Goal: Task Accomplishment & Management: Manage account settings

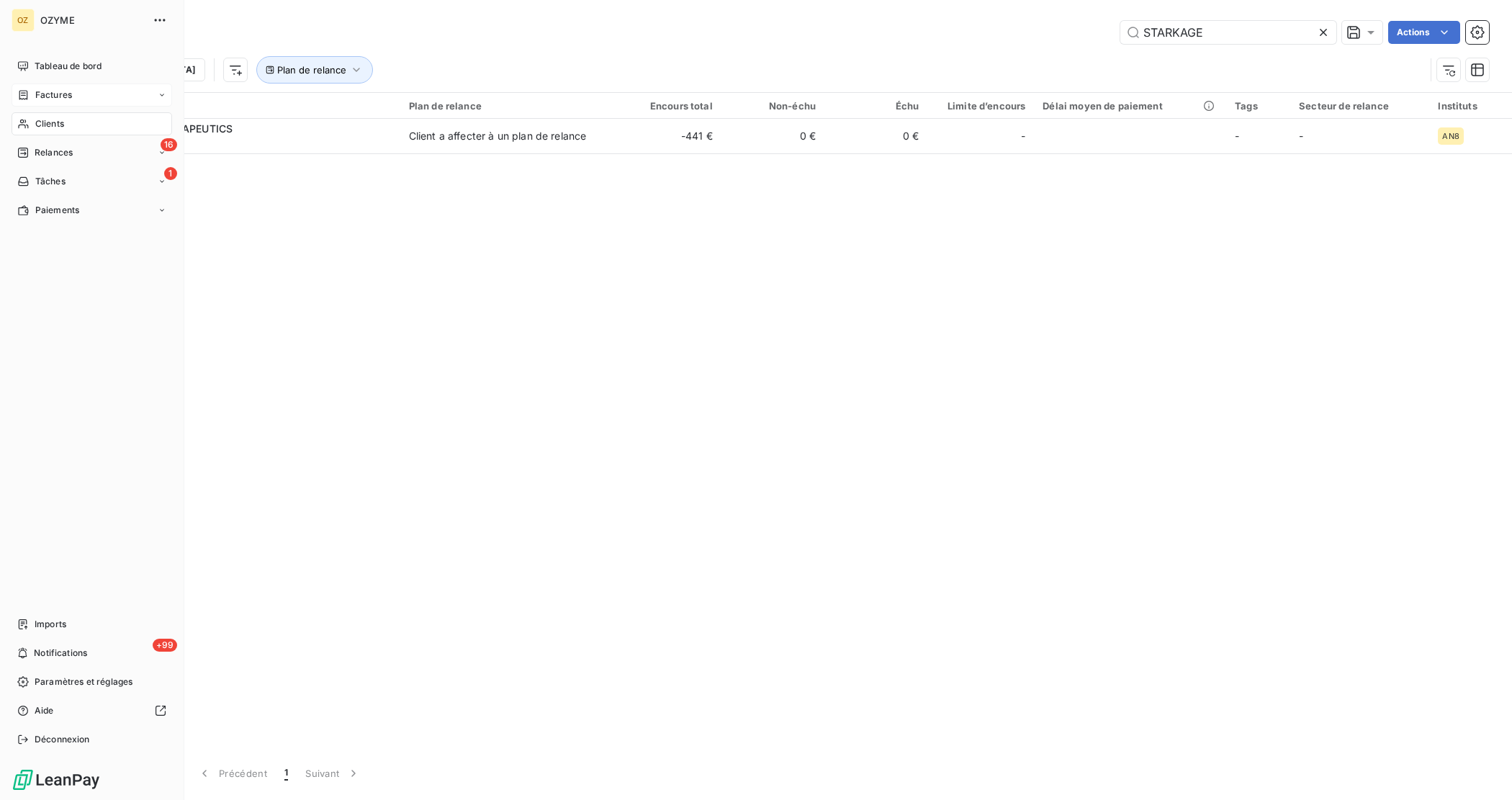
click at [61, 93] on span "Factures" at bounding box center [54, 94] width 37 height 13
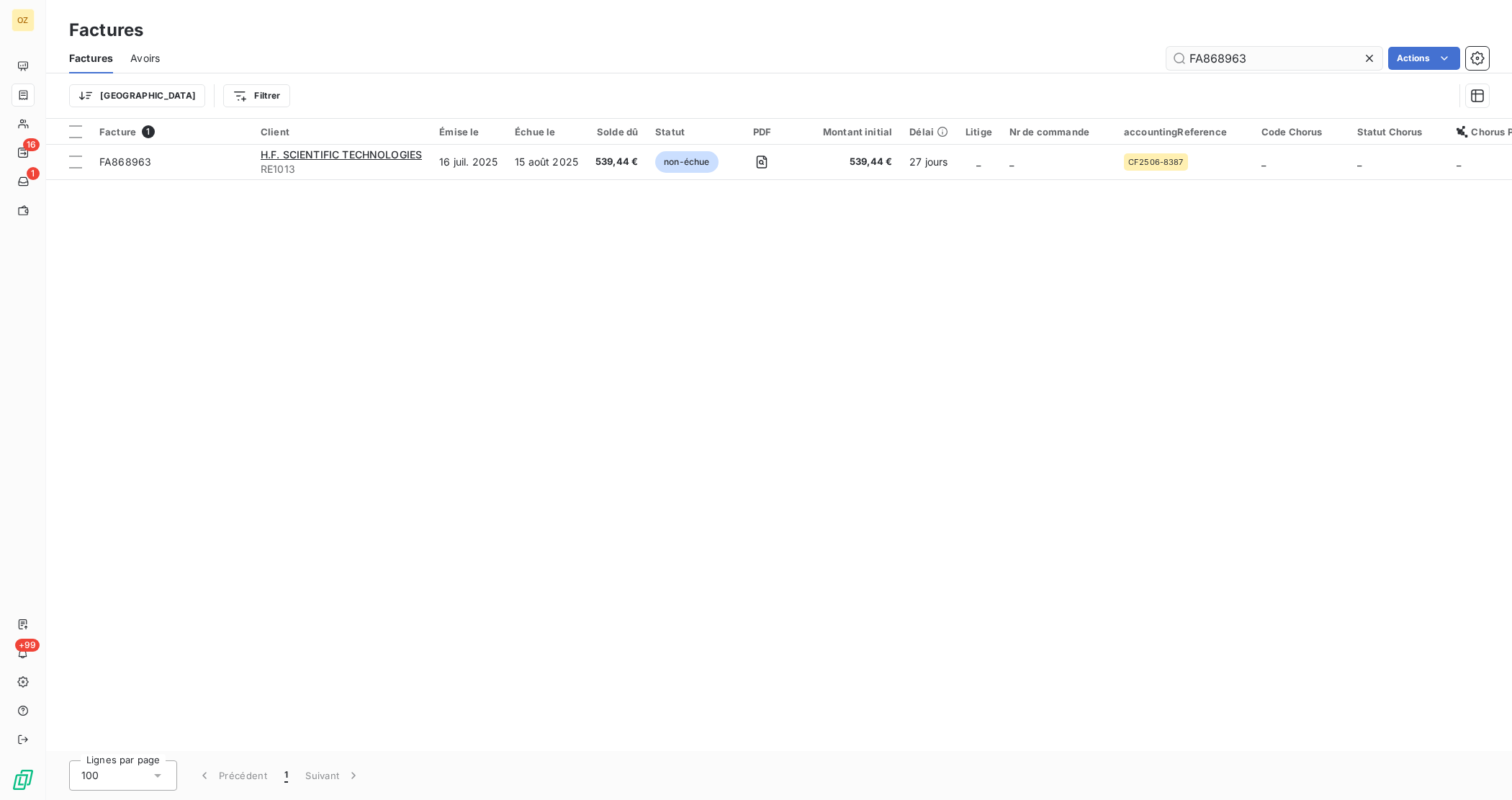
click at [1283, 55] on input "FA868963" at bounding box center [1274, 58] width 216 height 23
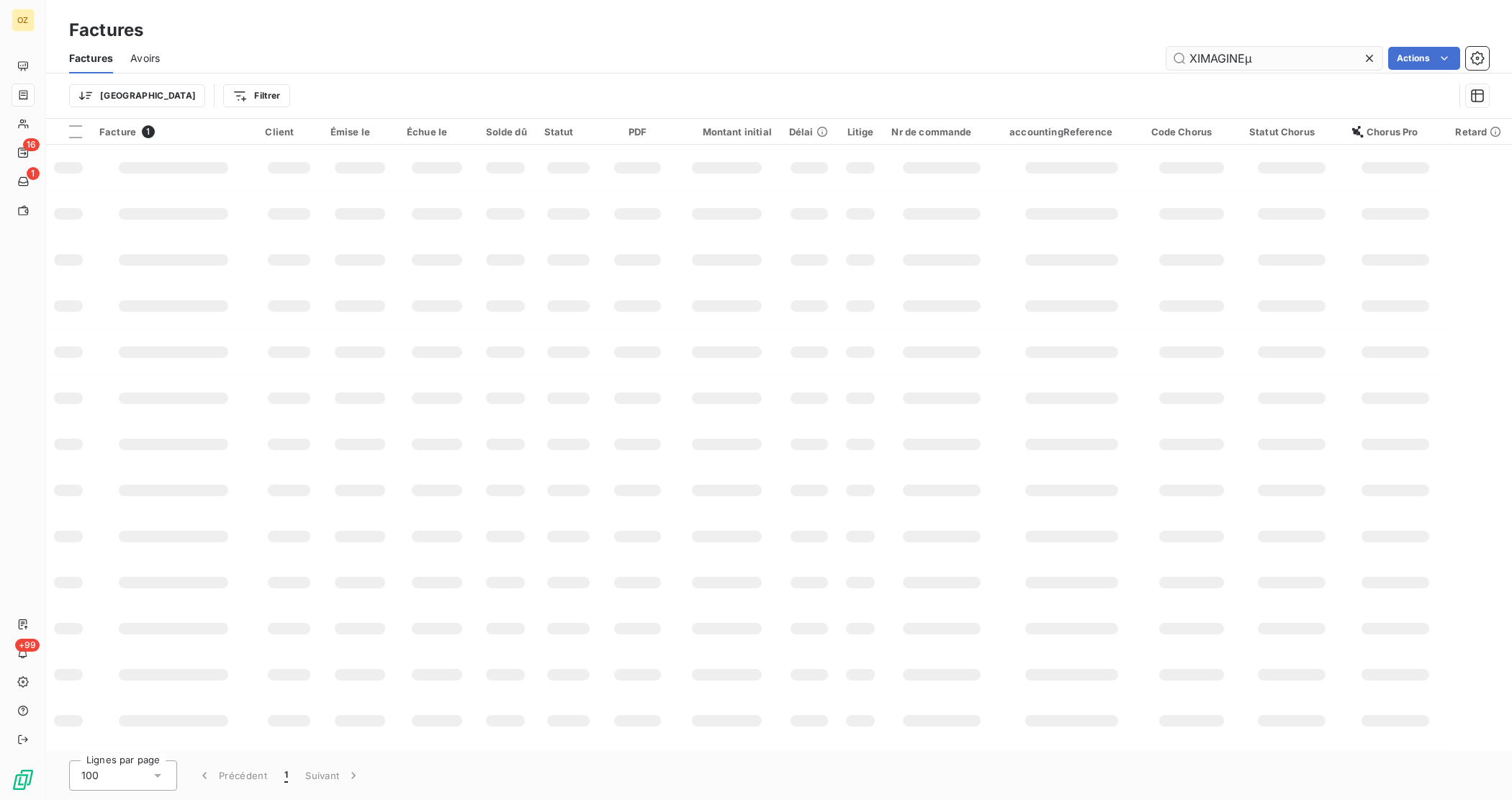
click at [1280, 54] on input "XIMAGINEµ" at bounding box center [1274, 58] width 216 height 23
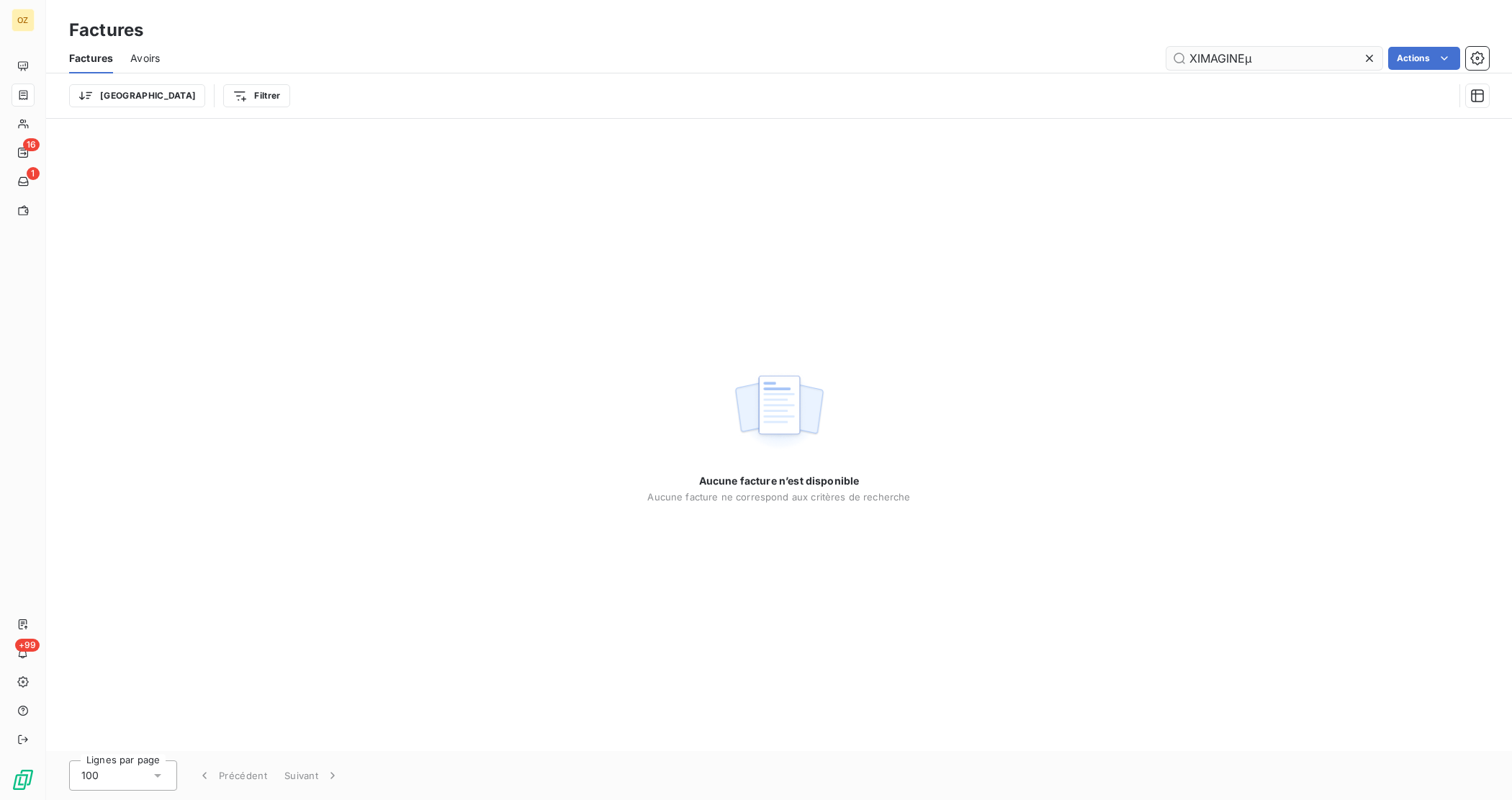
type input "XIMAGINE"
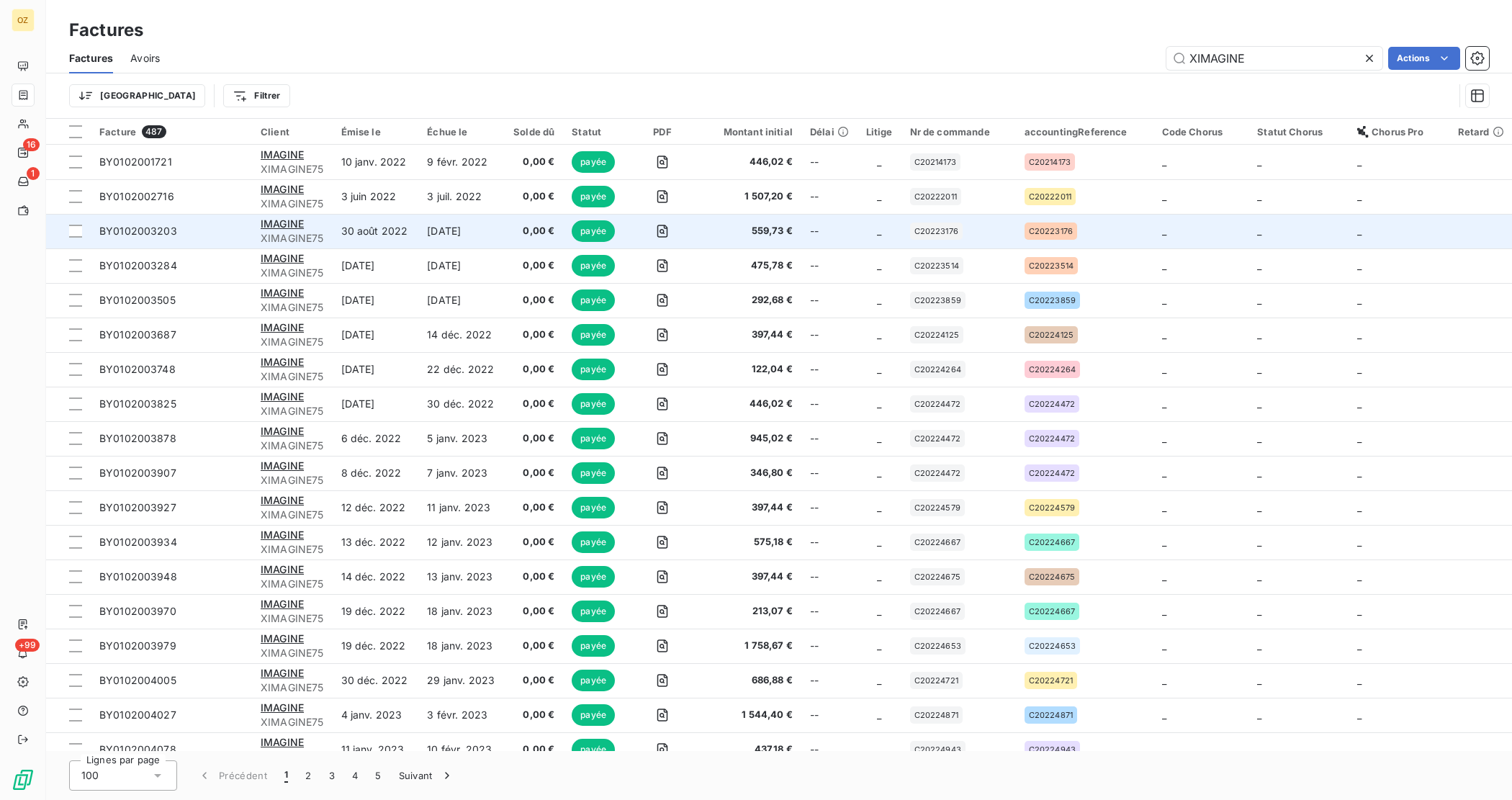
click at [930, 246] on td "C20223176" at bounding box center [958, 231] width 115 height 35
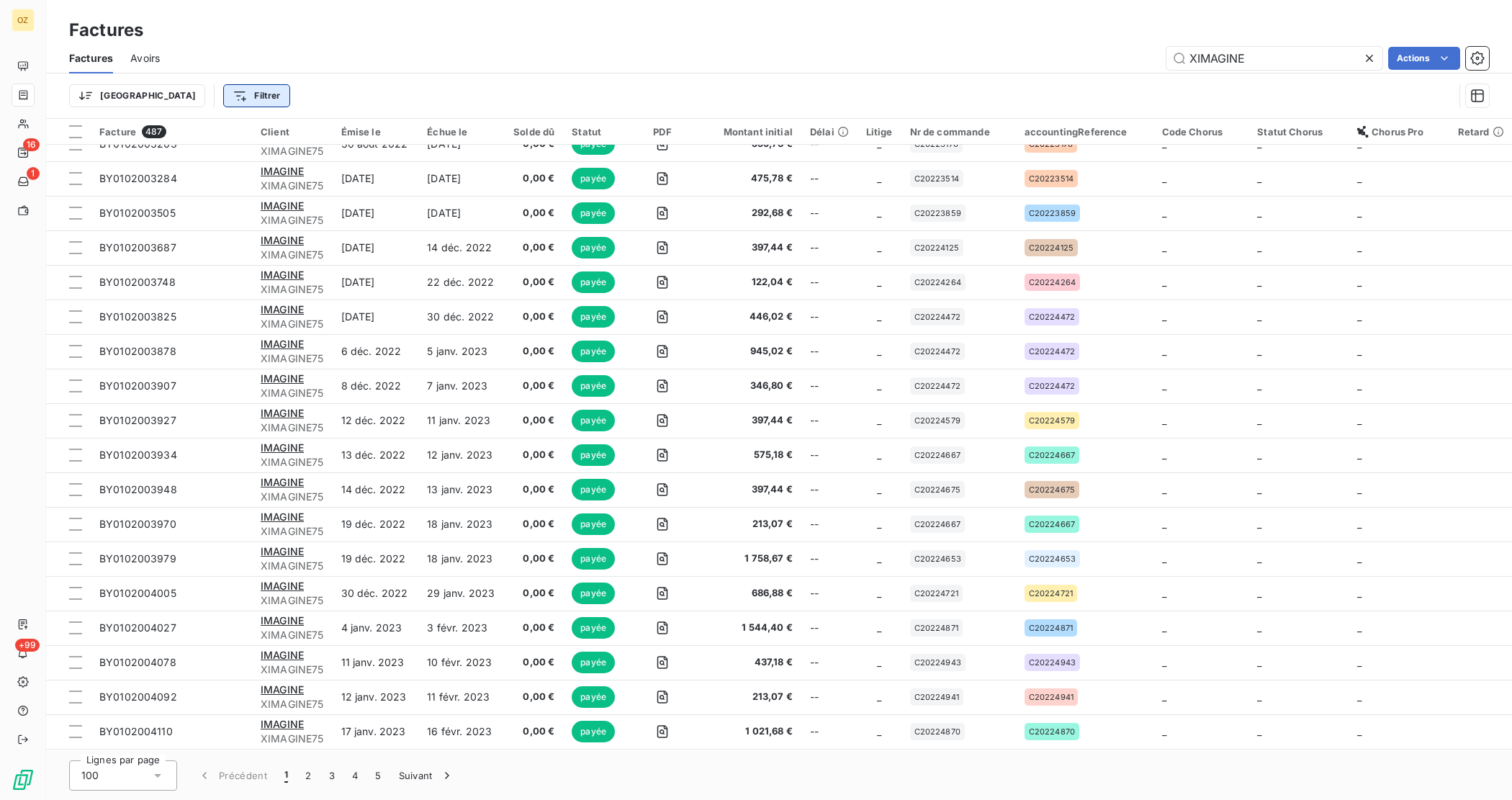
scroll to position [90, 0]
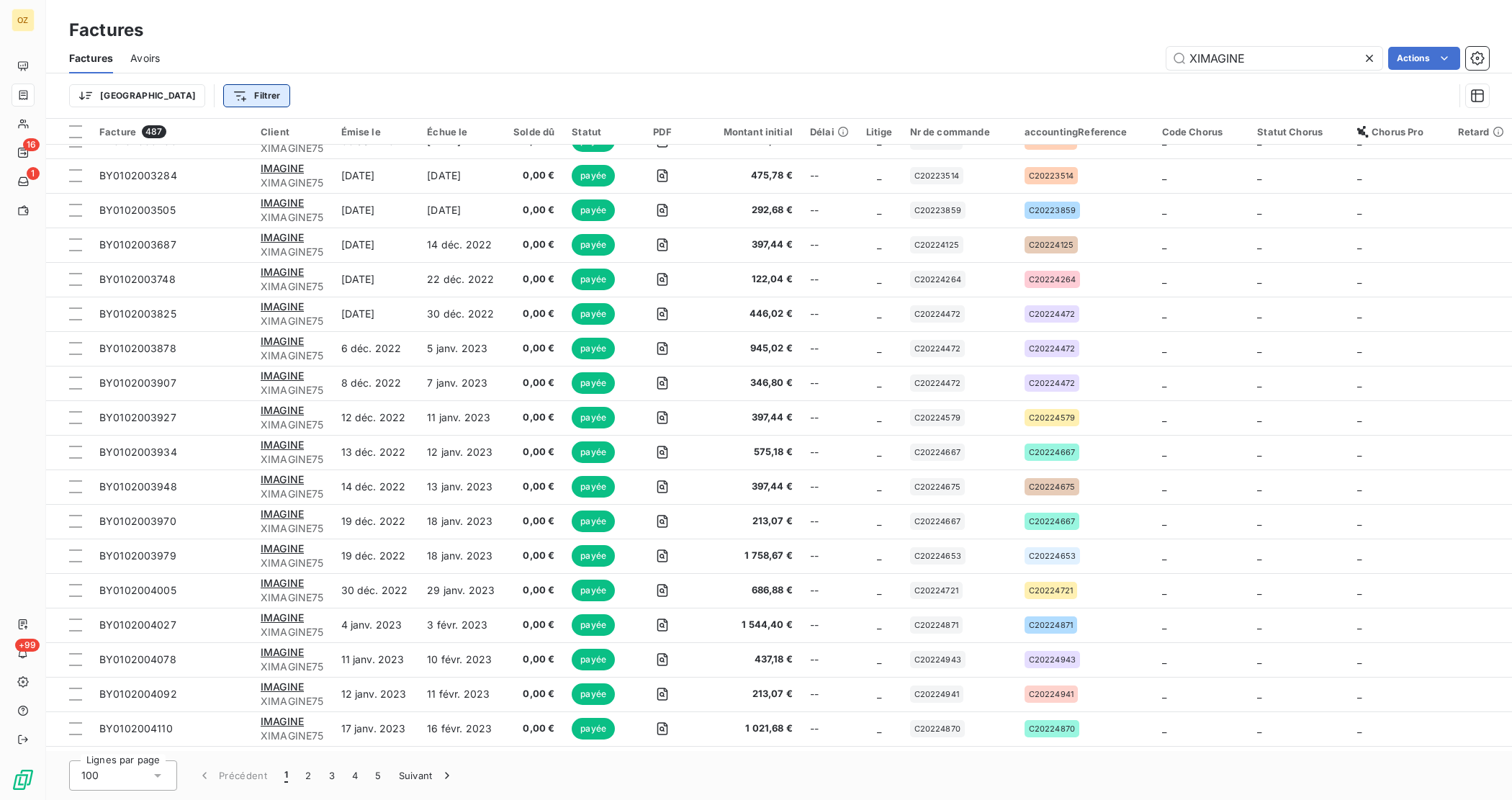
click at [211, 90] on html "OZ 16 1 +99 Factures Factures Avoirs XIMAGINE Actions Trier Filtrer Facture 487…" at bounding box center [756, 400] width 1512 height 800
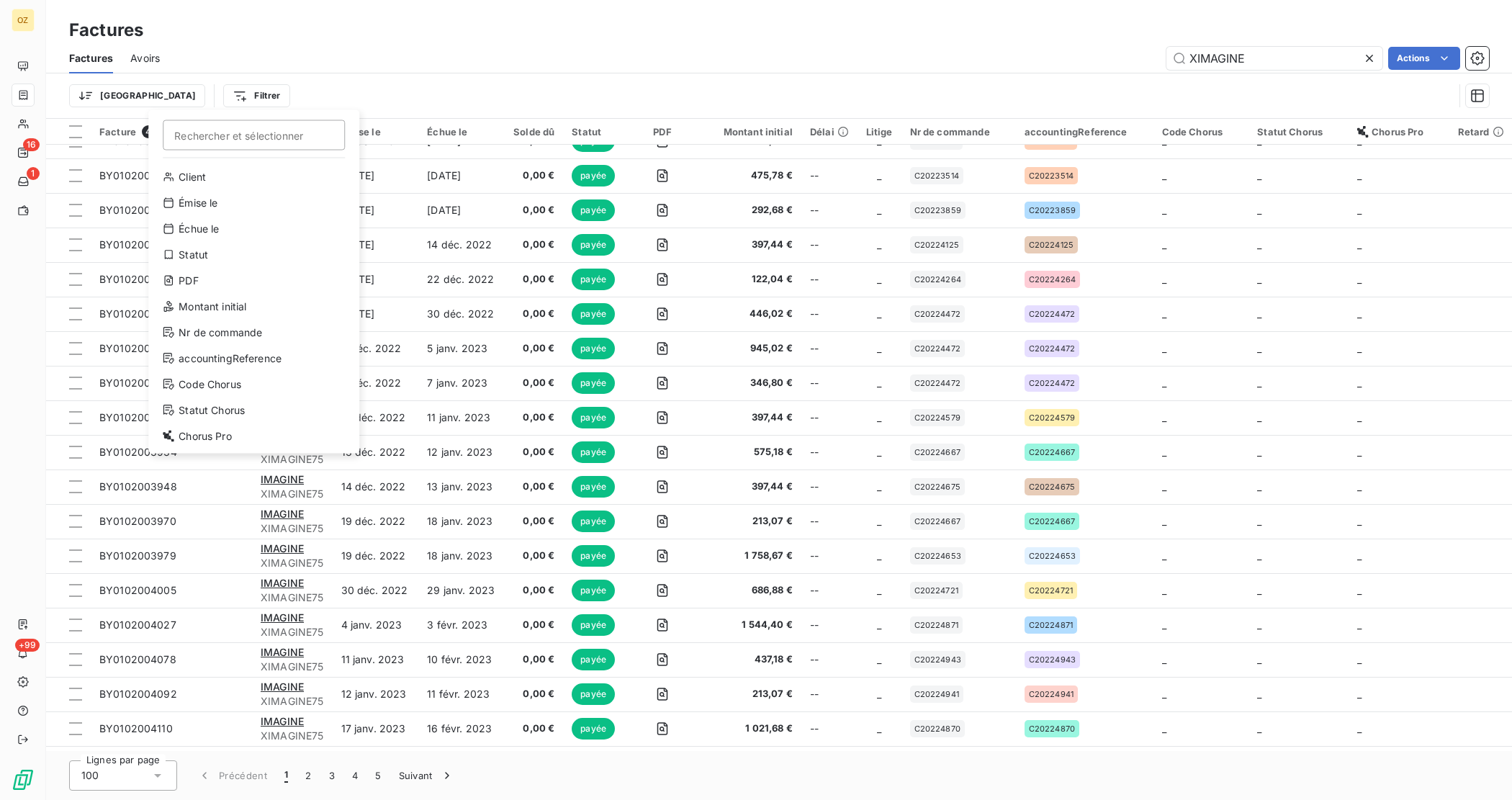
click at [527, 45] on html "OZ 16 1 +99 Factures Factures Avoirs XIMAGINE Actions Trier Filtrer Rechercher …" at bounding box center [756, 400] width 1512 height 800
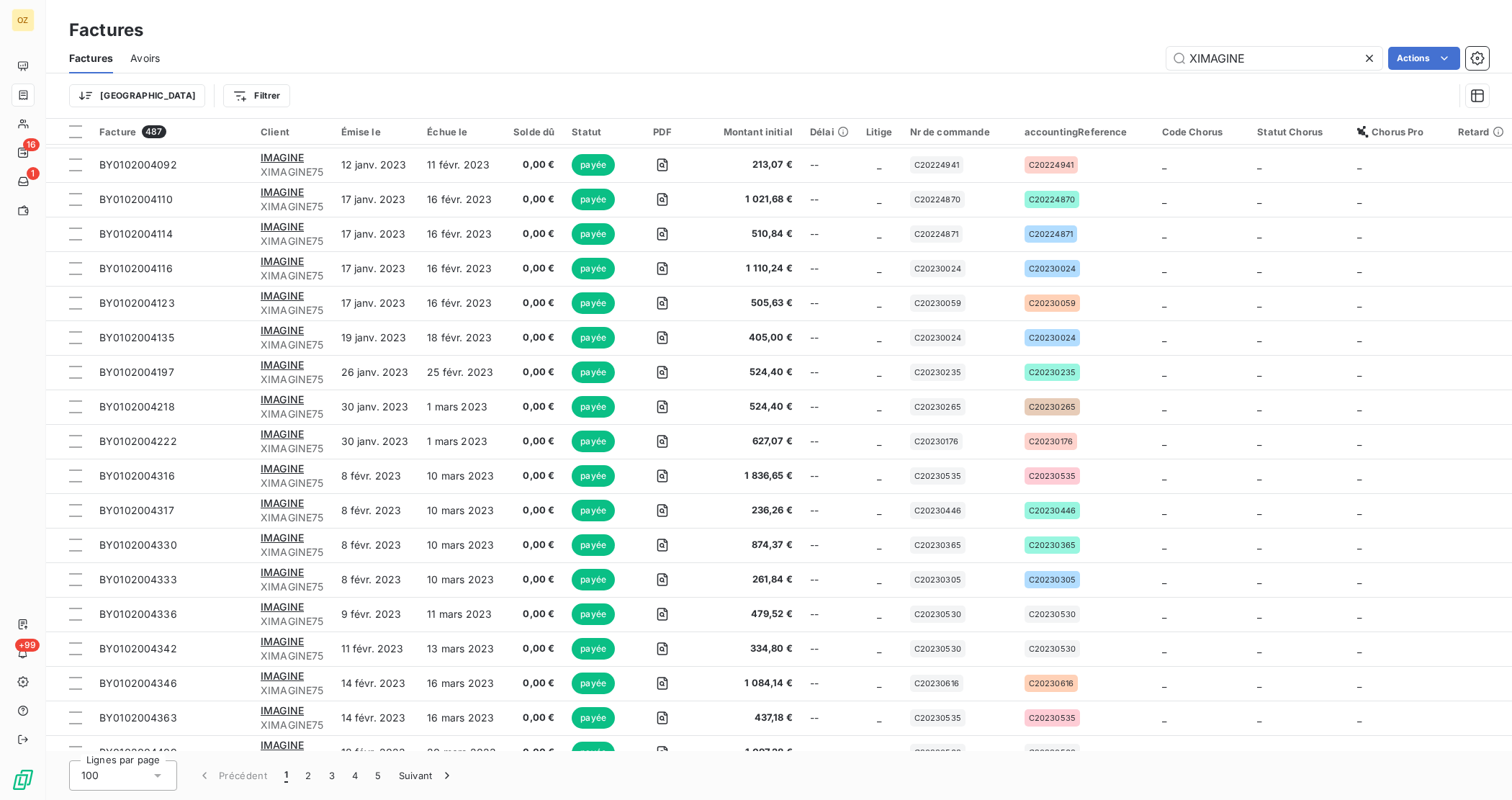
scroll to position [810, 0]
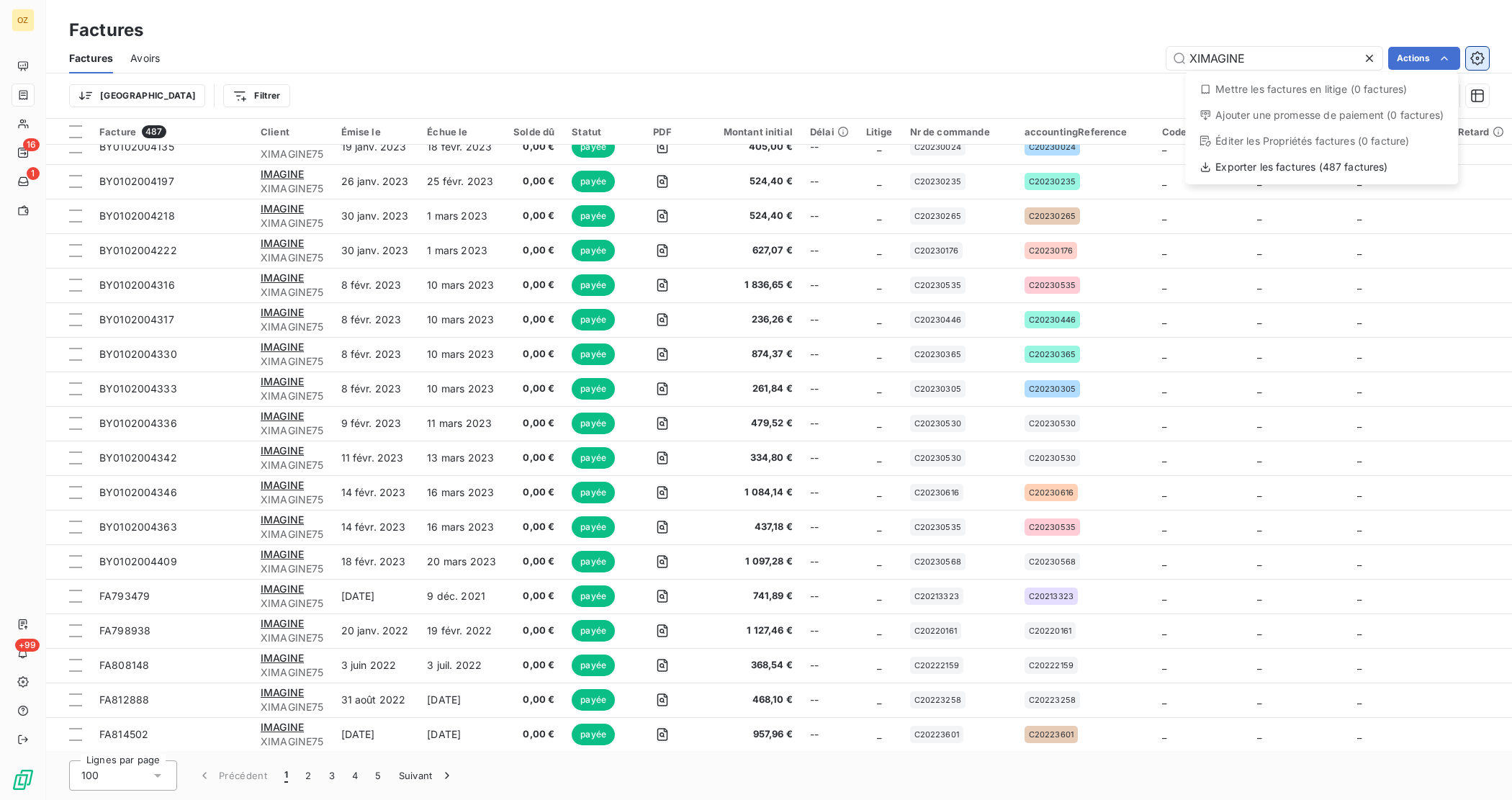
click at [1475, 49] on html "OZ 16 1 +99 Factures Factures Avoirs XIMAGINE Actions Mettre les factures en li…" at bounding box center [756, 400] width 1512 height 800
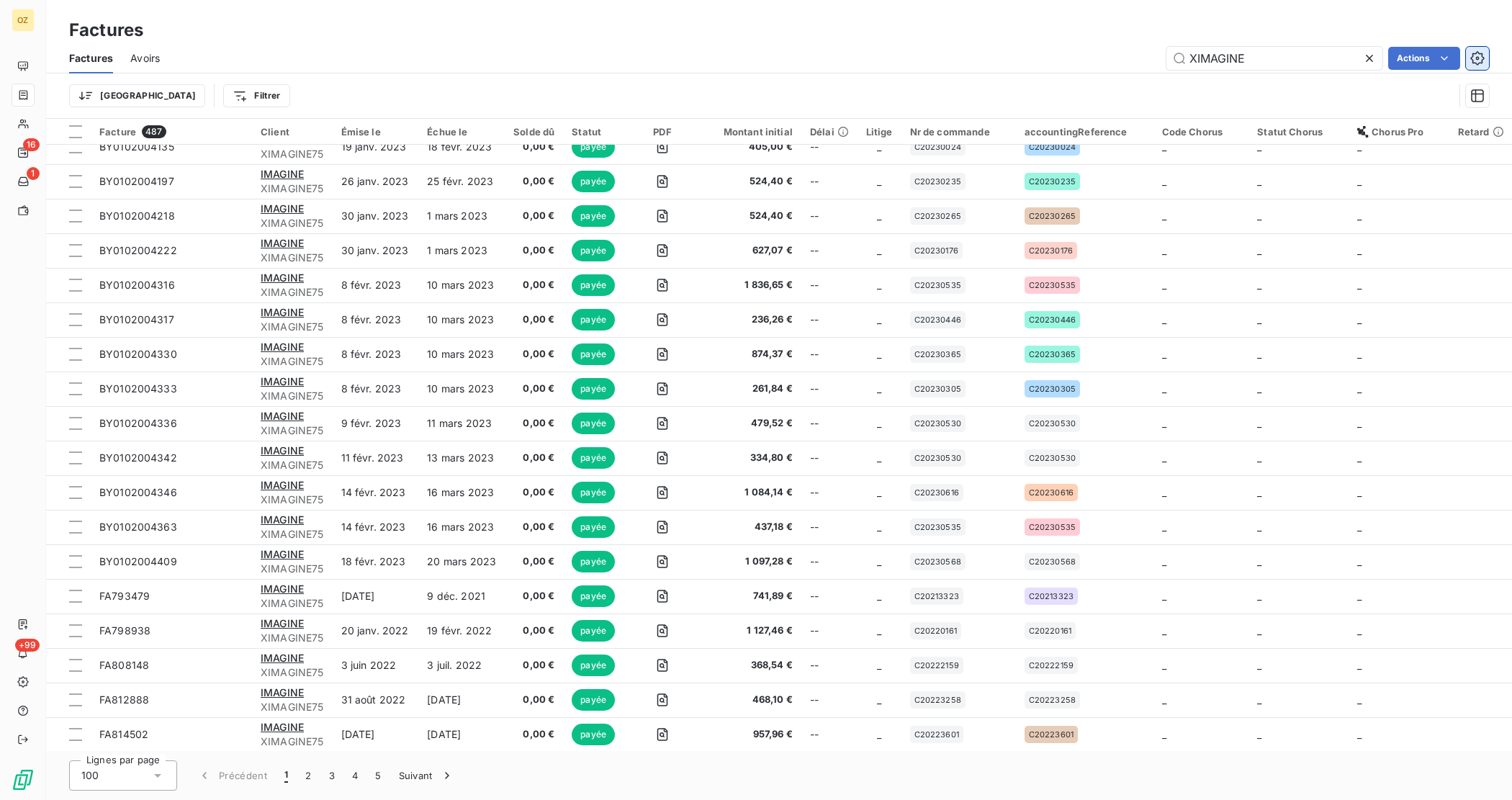
click at [1476, 52] on icon "button" at bounding box center [1477, 58] width 14 height 14
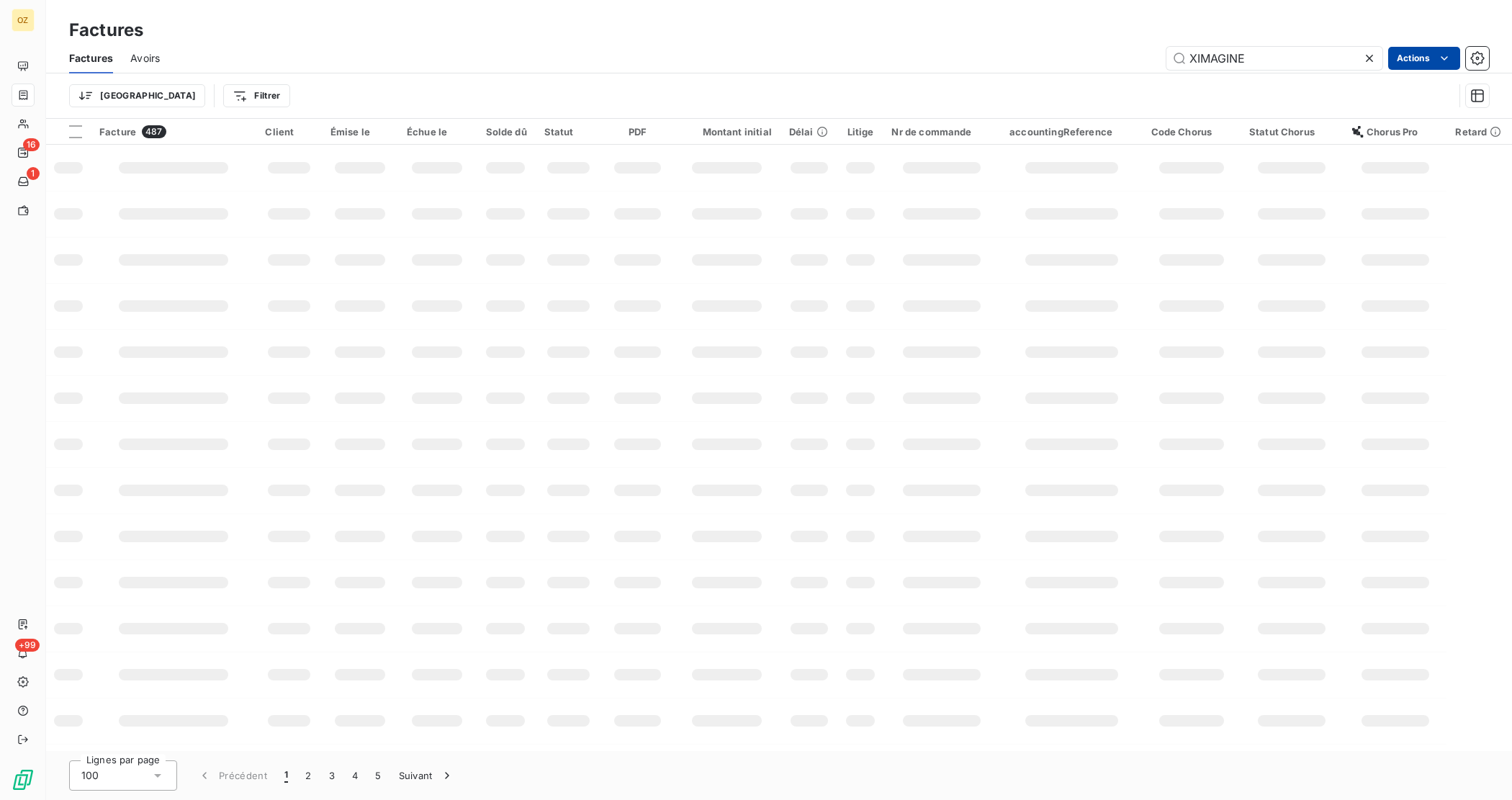
click at [1436, 51] on html "OZ 16 1 +99 Factures Factures Avoirs XIMAGINE Actions Trier Filtrer Facture 487…" at bounding box center [756, 400] width 1512 height 800
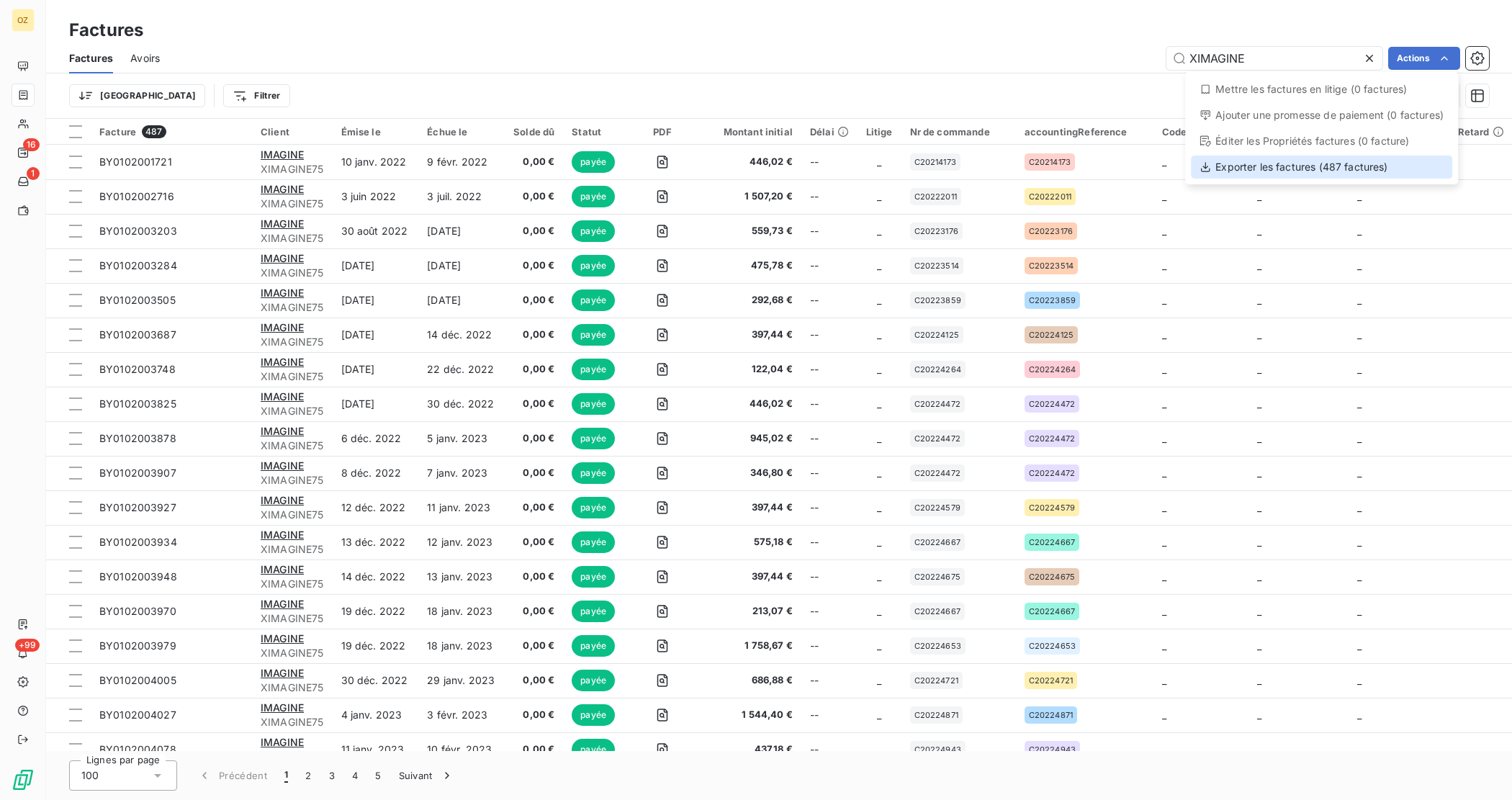
click at [1336, 162] on div "Exporter les factures (487 factures)" at bounding box center [1322, 166] width 262 height 23
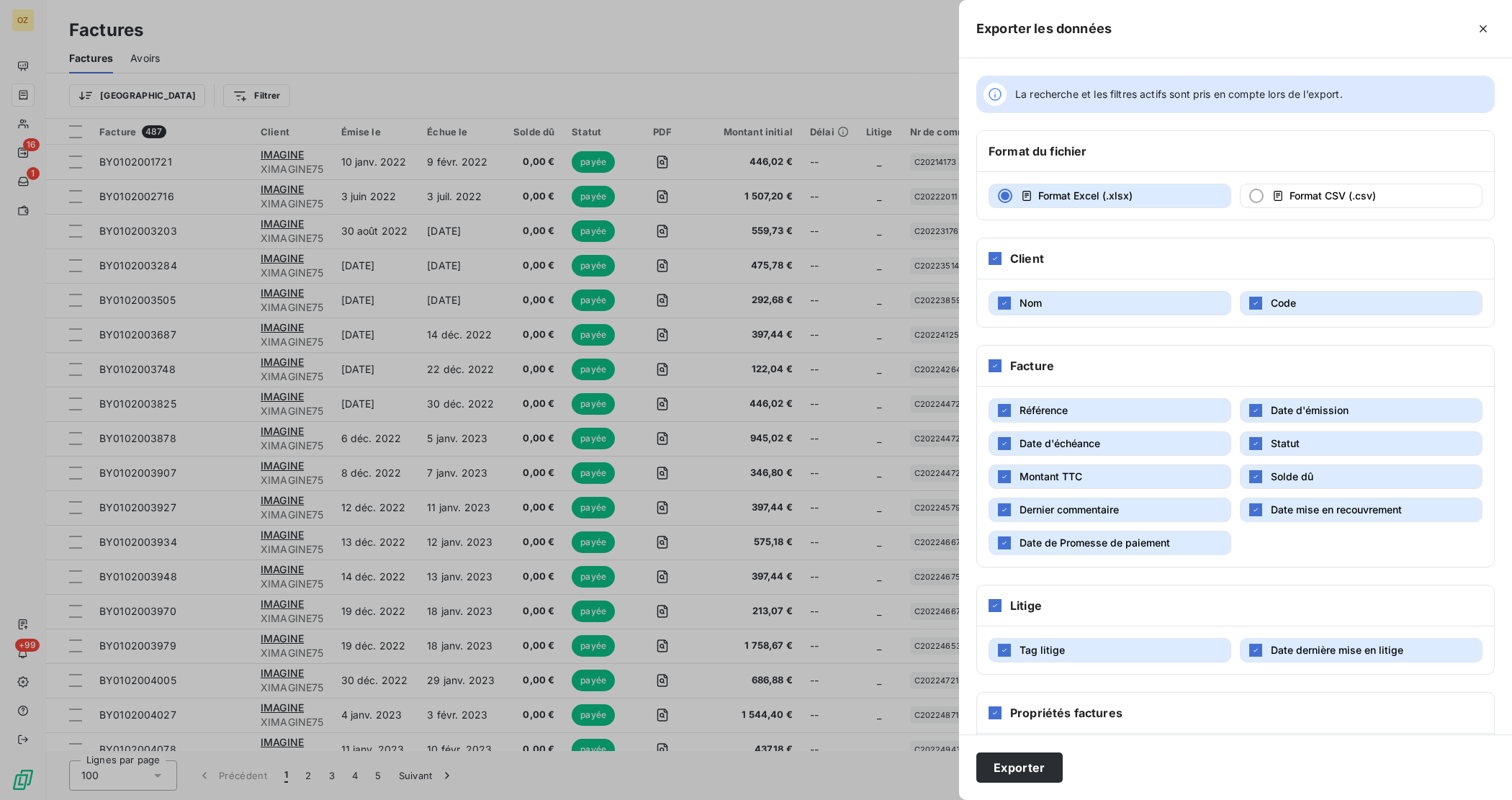
click at [749, 50] on div at bounding box center [756, 400] width 1512 height 800
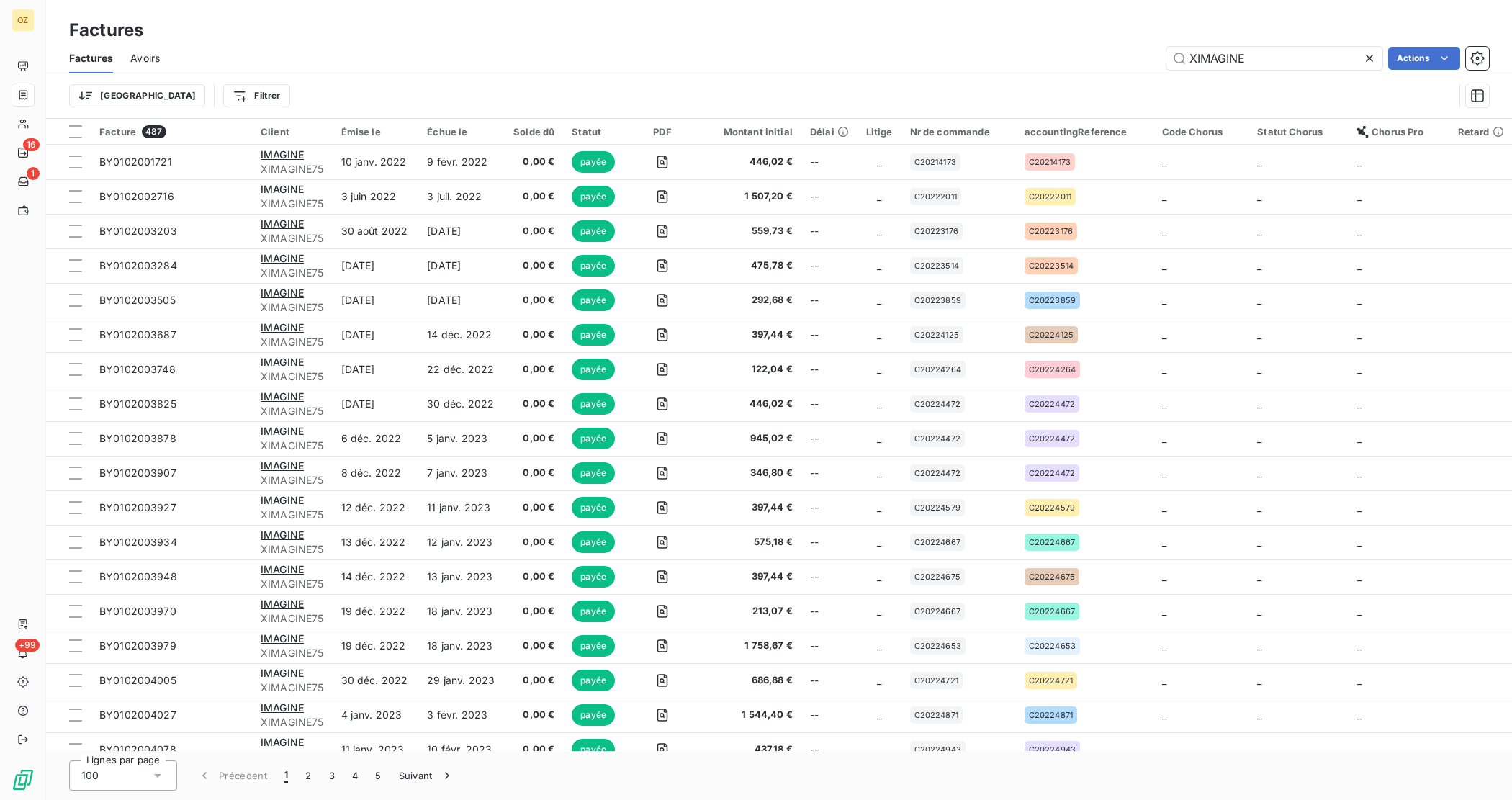
click at [144, 61] on span "Avoirs" at bounding box center [144, 58] width 30 height 14
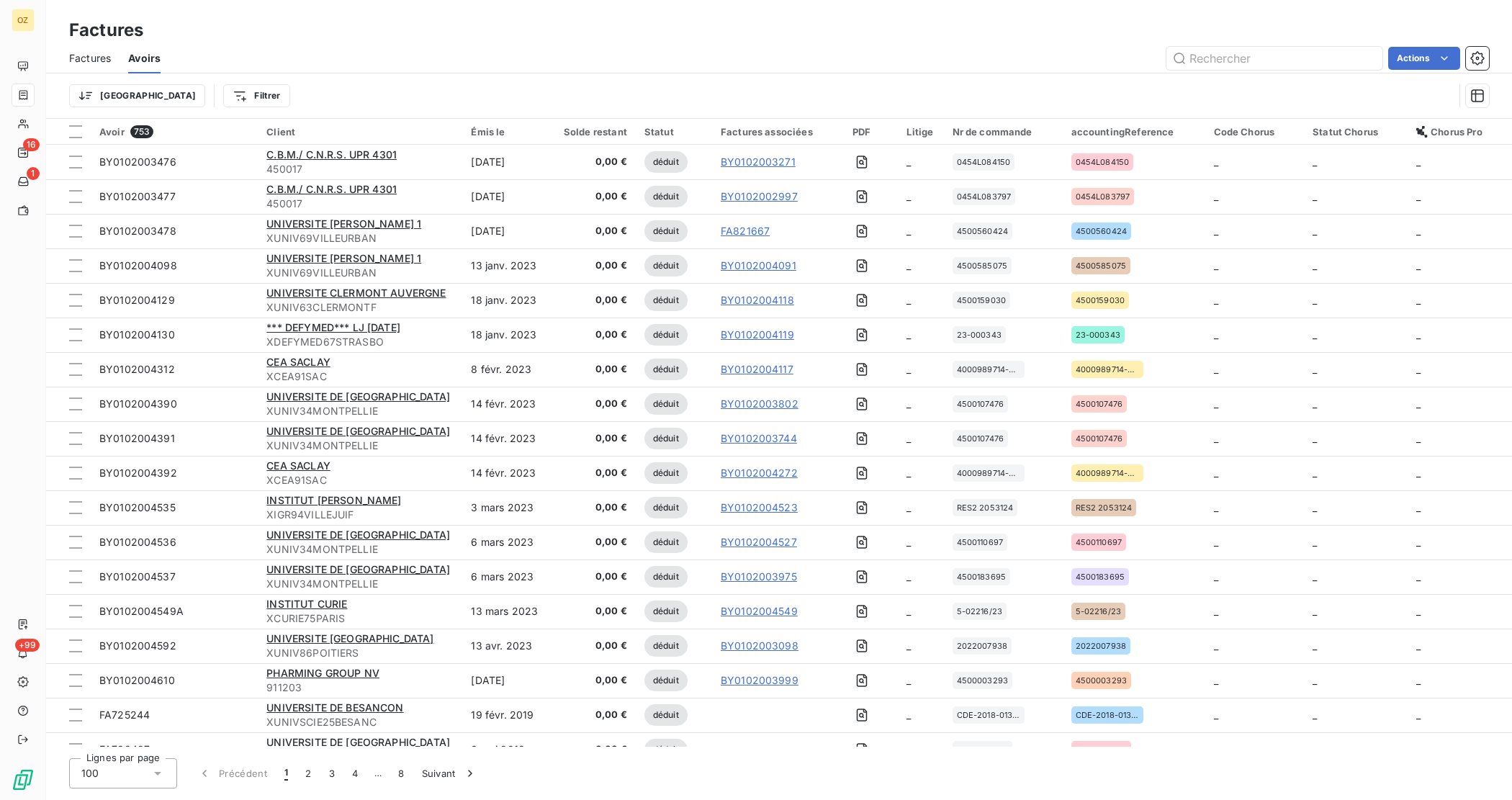
click at [105, 51] on span "Factures" at bounding box center [89, 58] width 42 height 14
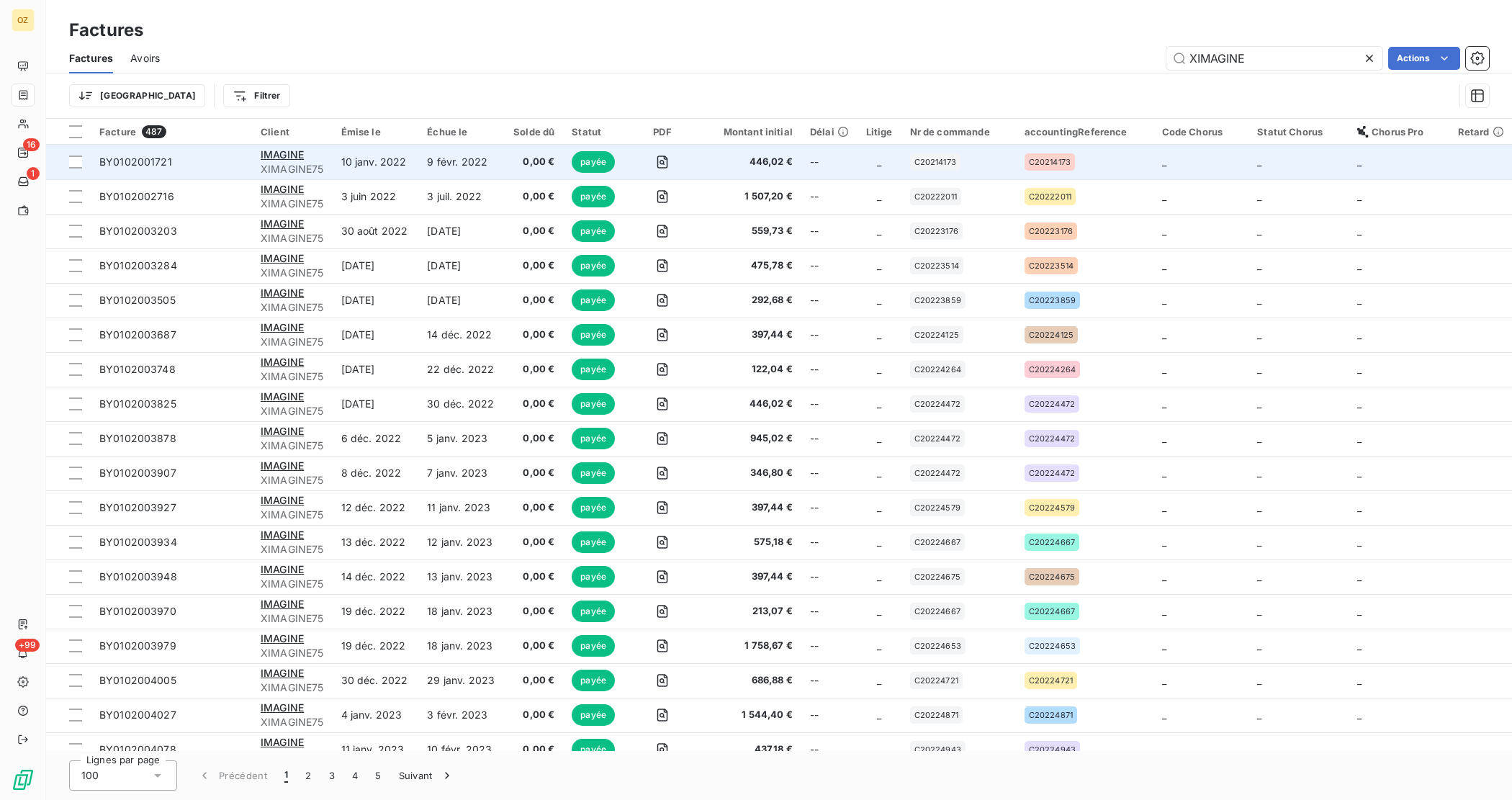
click at [218, 166] on span "BY0102001721" at bounding box center [172, 161] width 144 height 14
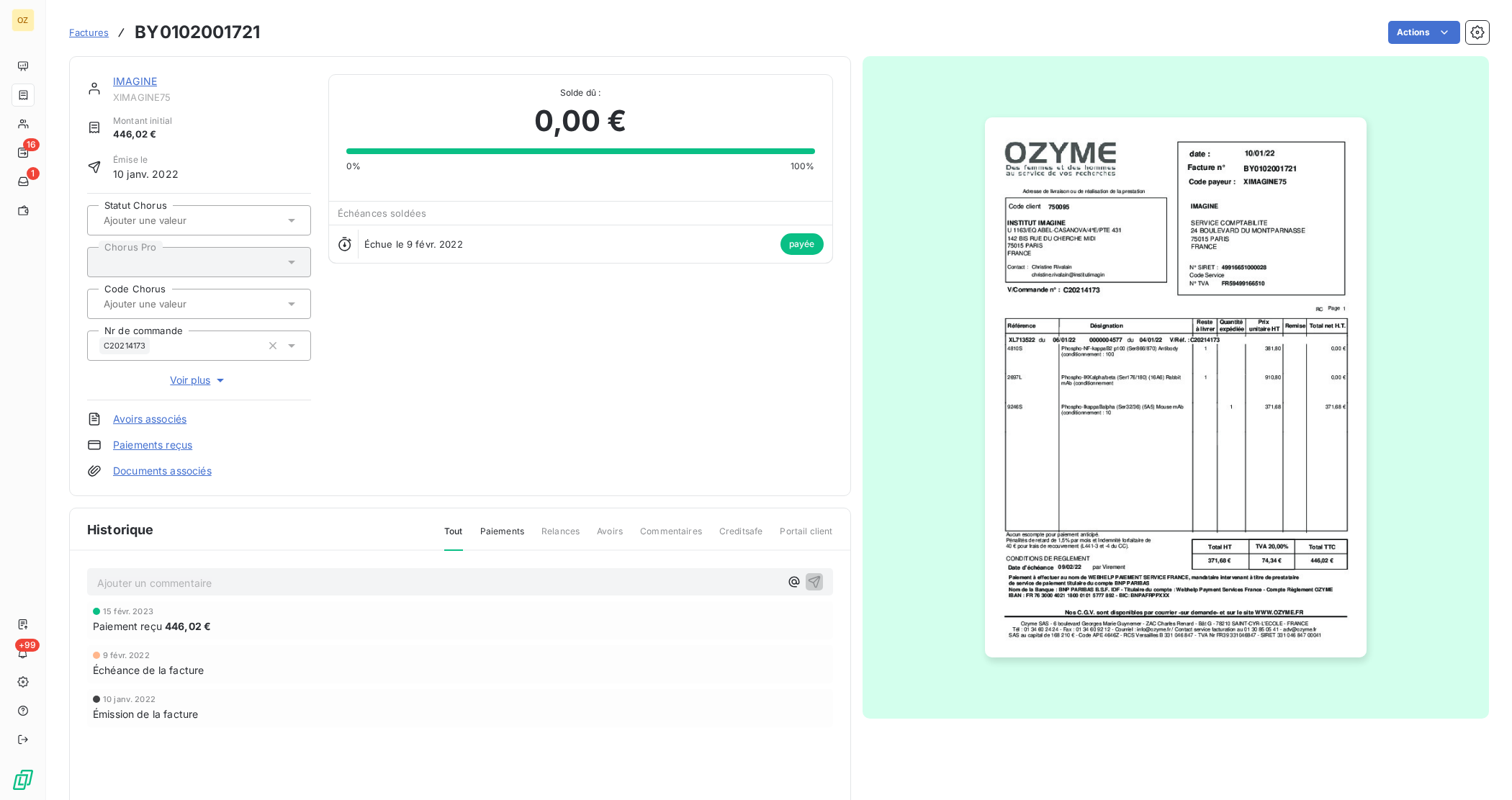
click at [646, 498] on div "IMAGINE XIMAGINE75 Montant initial 446,02 € Émise le 10 janv. 2022 Statut Choru…" at bounding box center [460, 449] width 782 height 786
